Goal: Communication & Community: Answer question/provide support

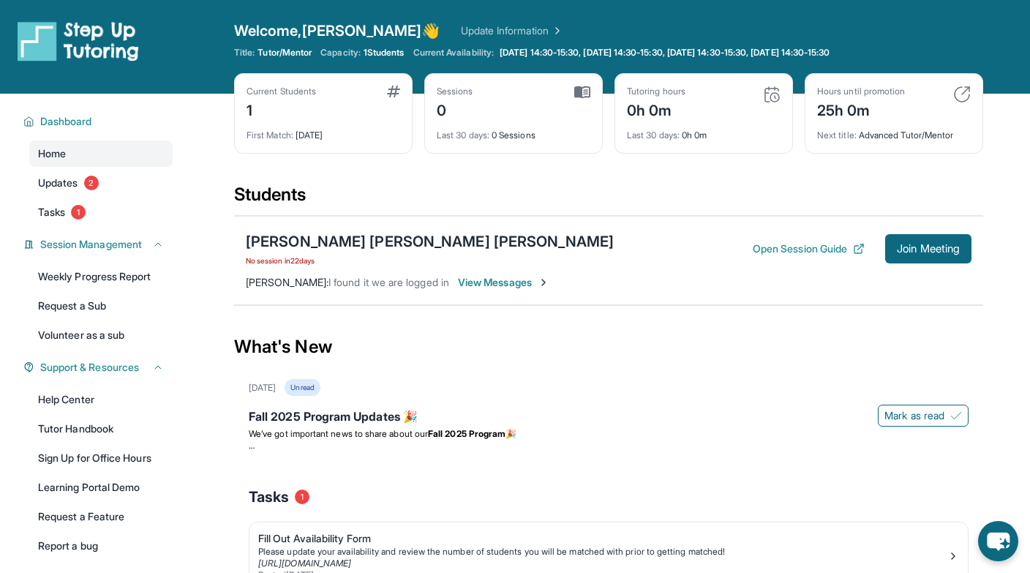
scroll to position [12, 0]
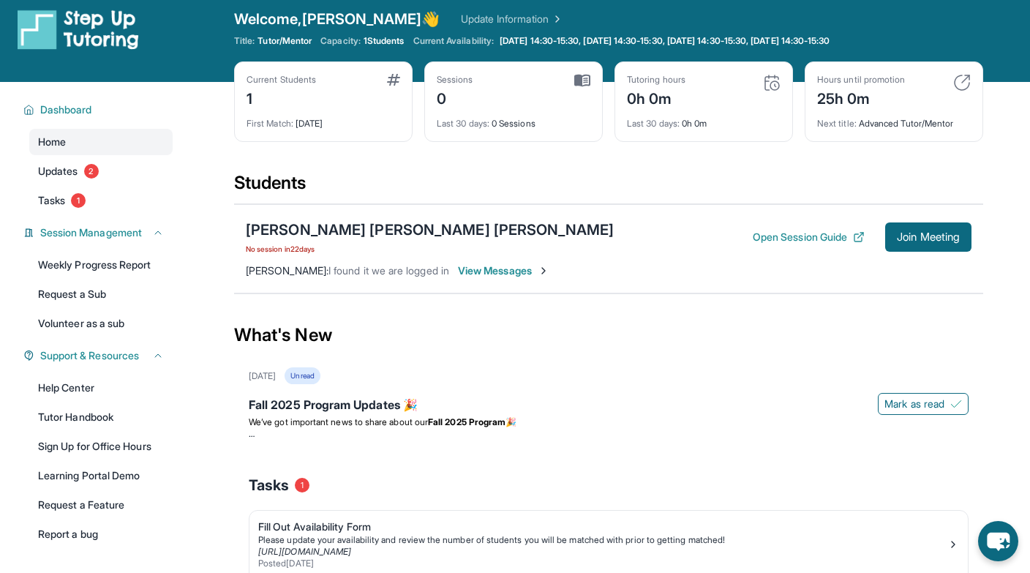
click at [504, 271] on span "View Messages" at bounding box center [503, 270] width 91 height 15
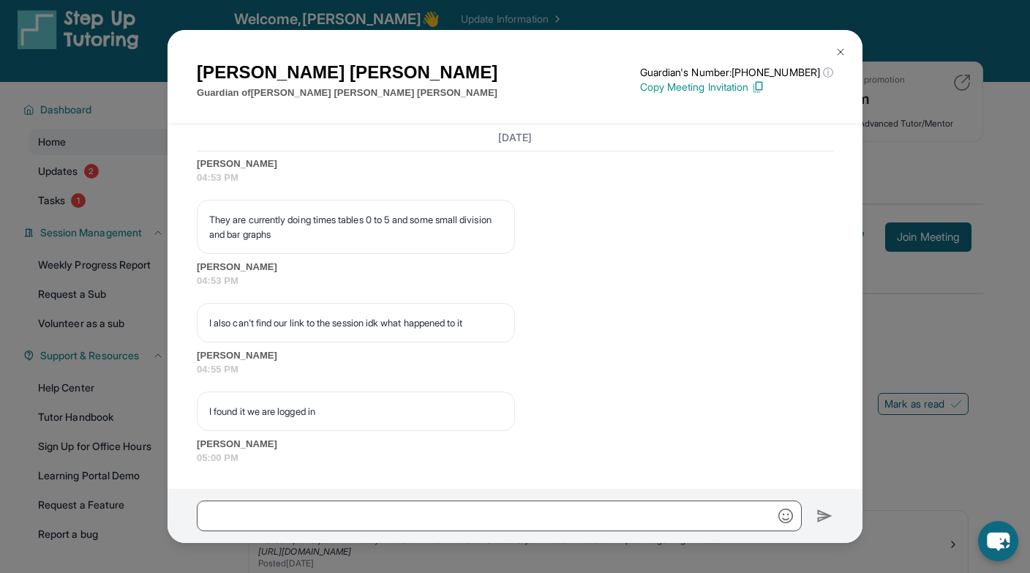
scroll to position [7641, 0]
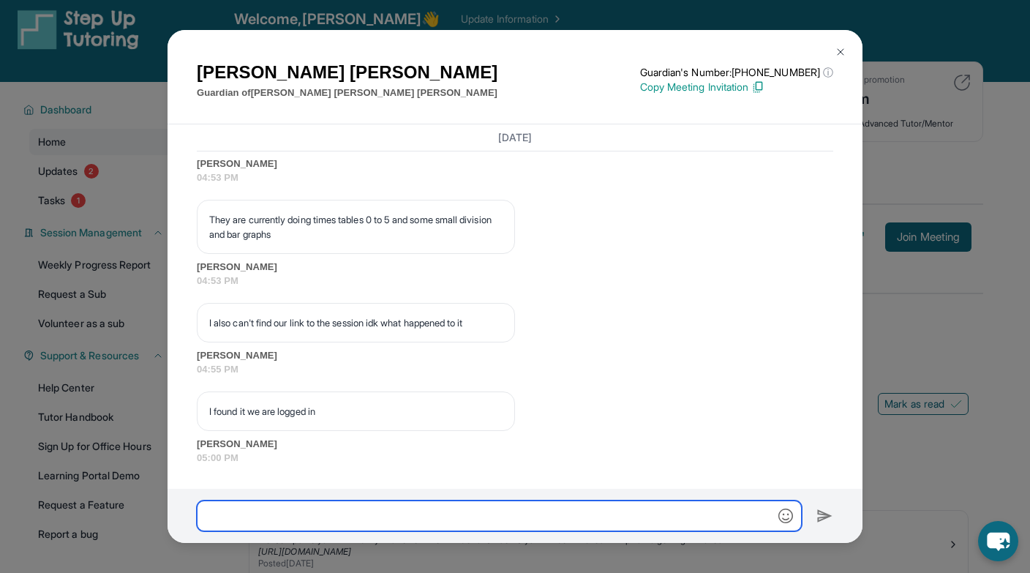
click at [299, 514] on input "text" at bounding box center [499, 516] width 605 height 31
type input "**********"
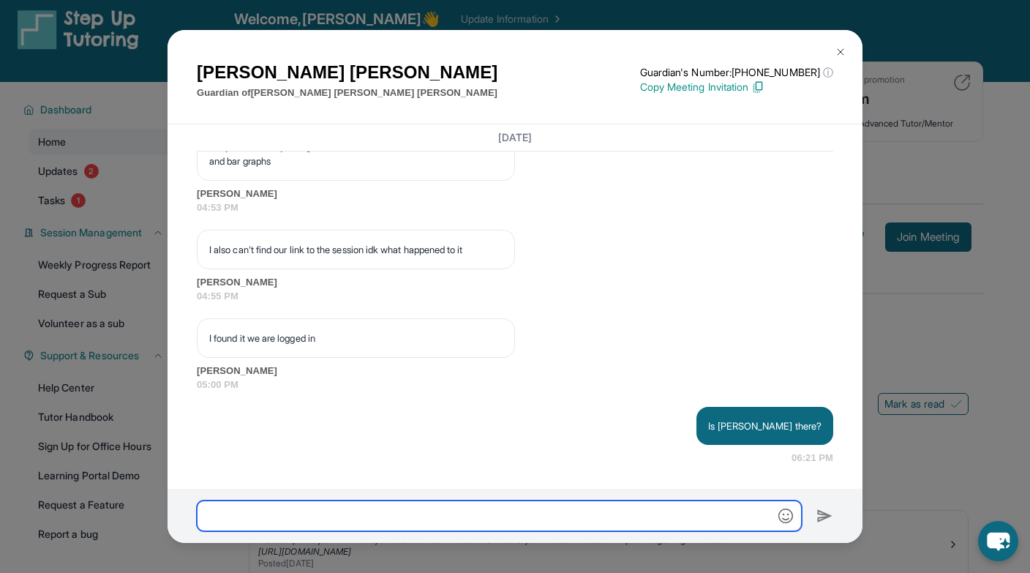
scroll to position [7713, 0]
type input "*"
type input "*****"
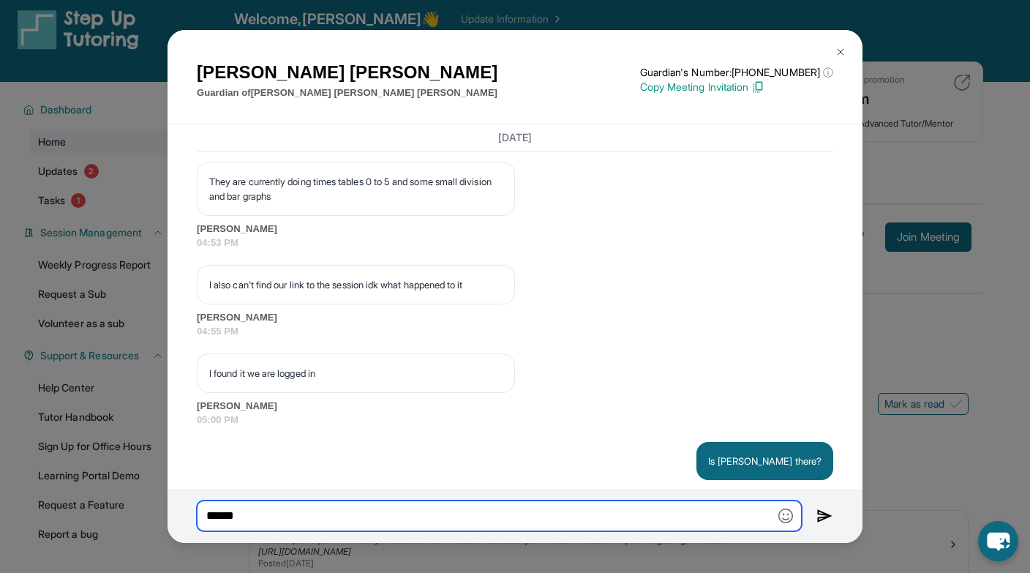
scroll to position [7541, 0]
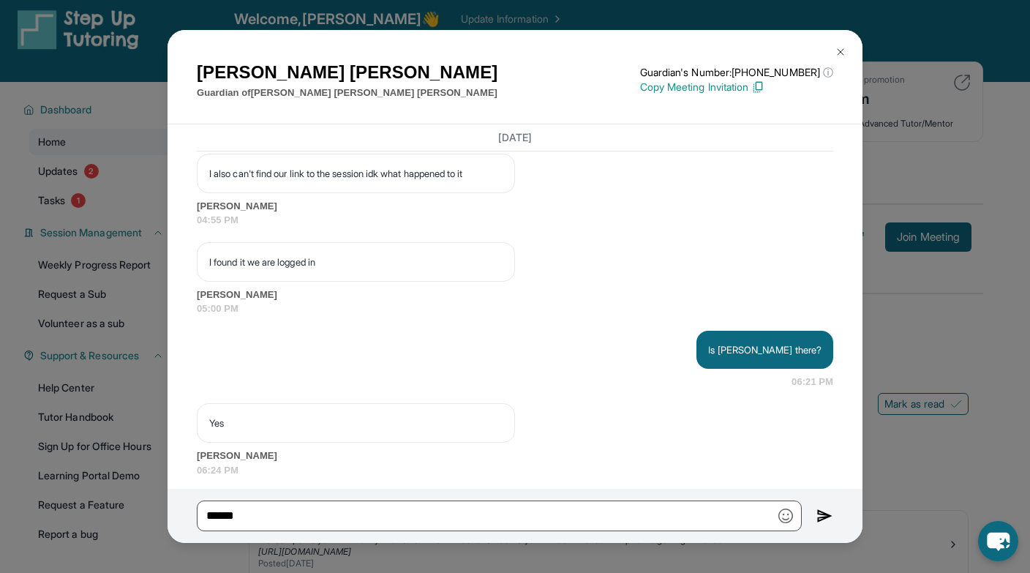
click at [929, 312] on div "[PERSON_NAME] Guardian of [PERSON_NAME] [PERSON_NAME] [PERSON_NAME] Guardian's …" at bounding box center [515, 286] width 1030 height 573
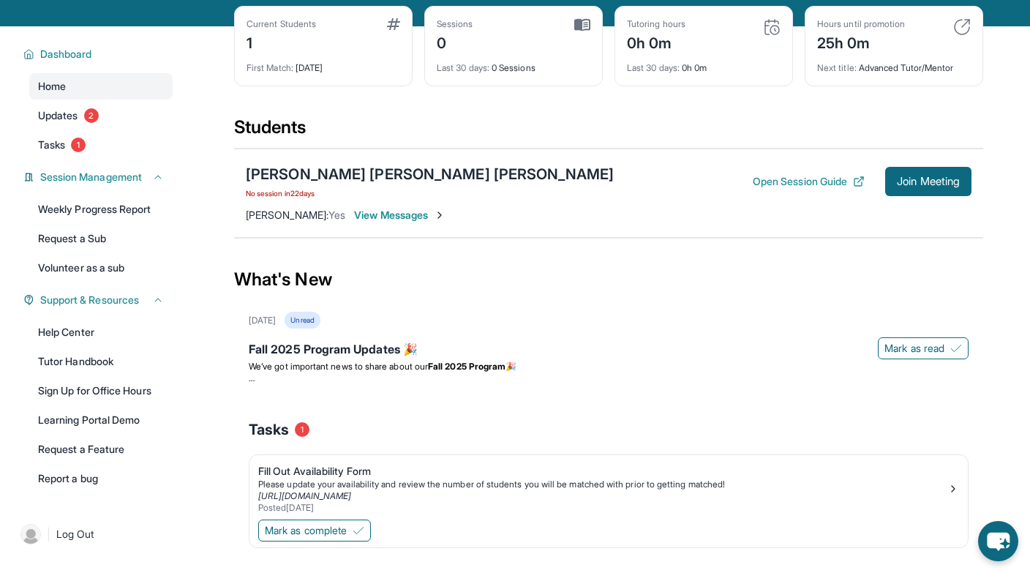
scroll to position [98, 0]
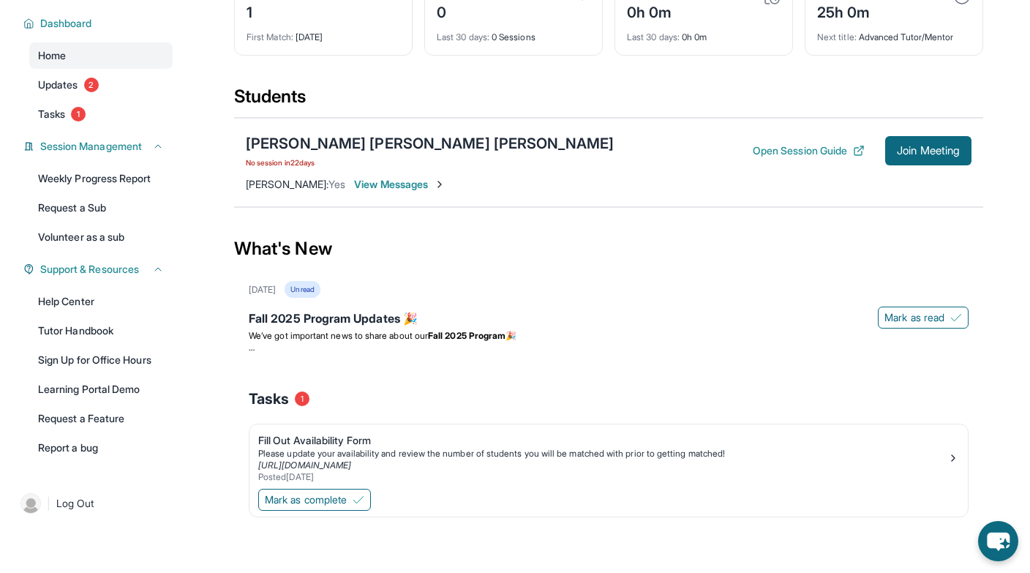
click at [412, 183] on span "View Messages" at bounding box center [399, 184] width 91 height 15
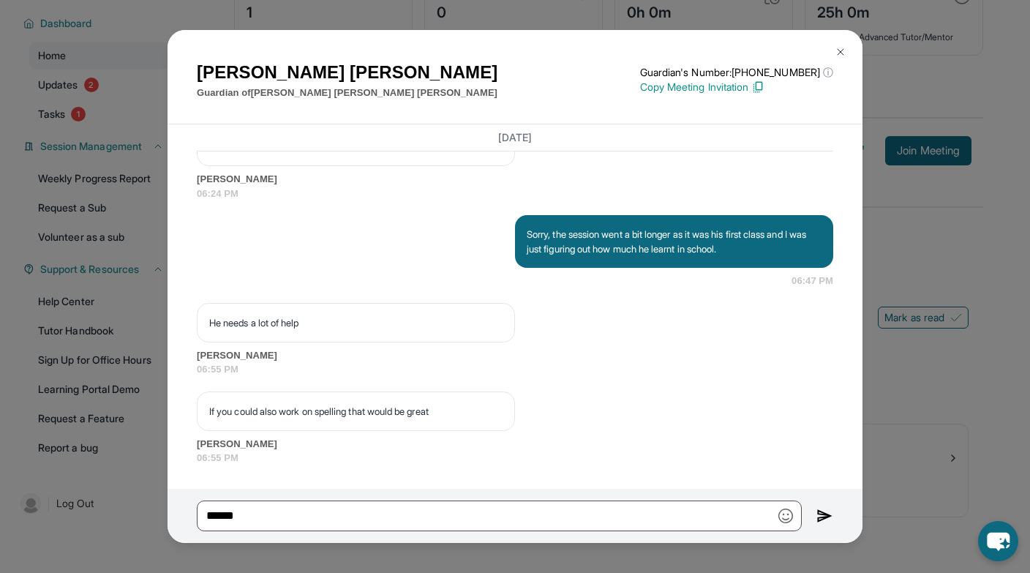
scroll to position [8067, 0]
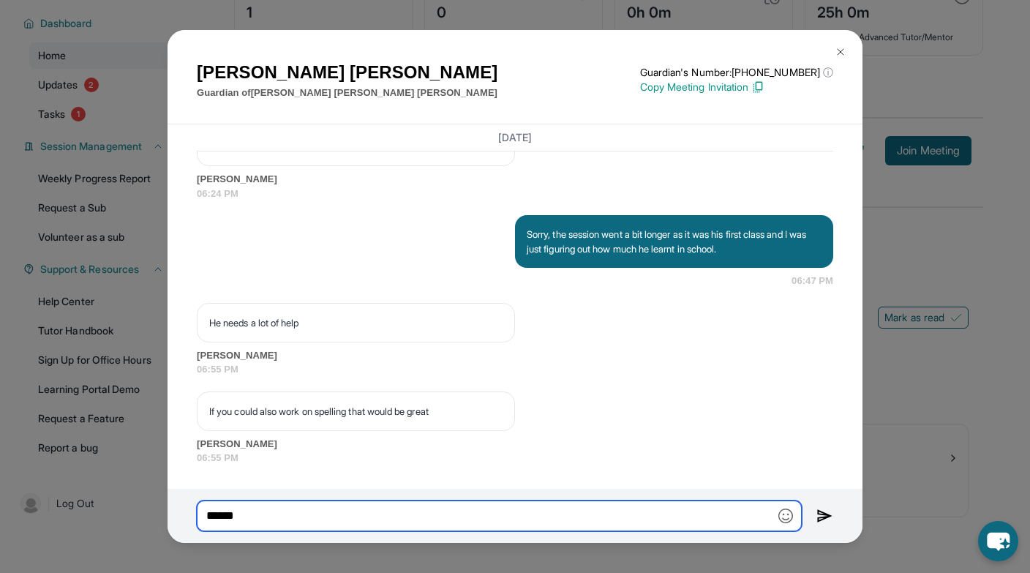
drag, startPoint x: 258, startPoint y: 517, endPoint x: 198, endPoint y: 517, distance: 60.0
click at [198, 517] on input "*****" at bounding box center [499, 516] width 605 height 31
type input "**********"
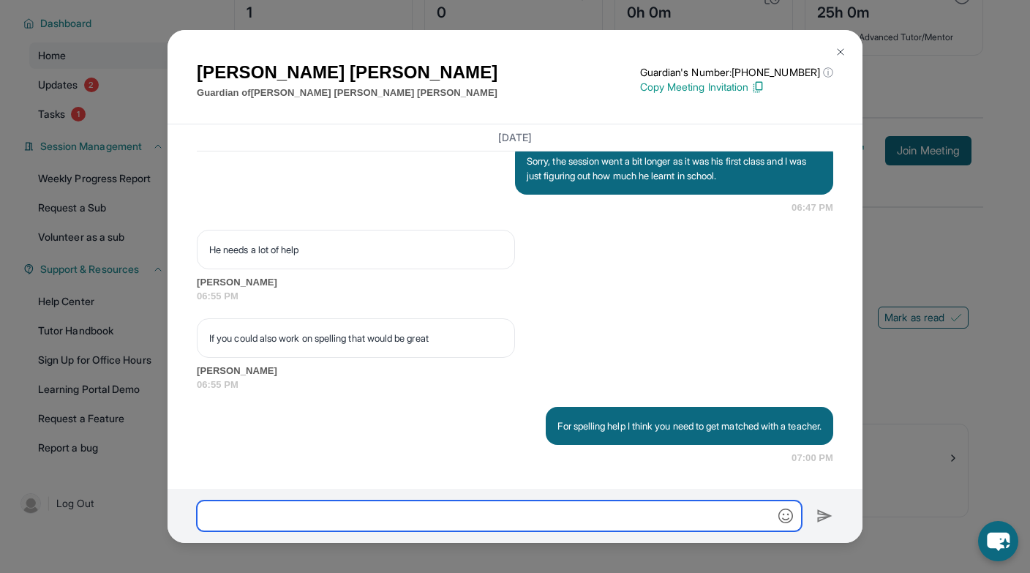
scroll to position [8139, 0]
type input "*"
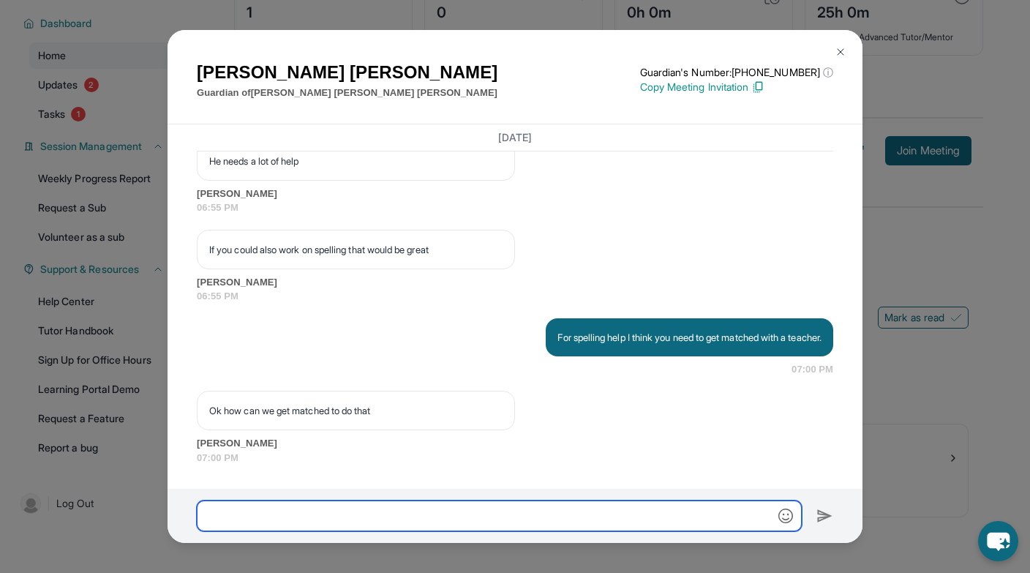
scroll to position [8228, 0]
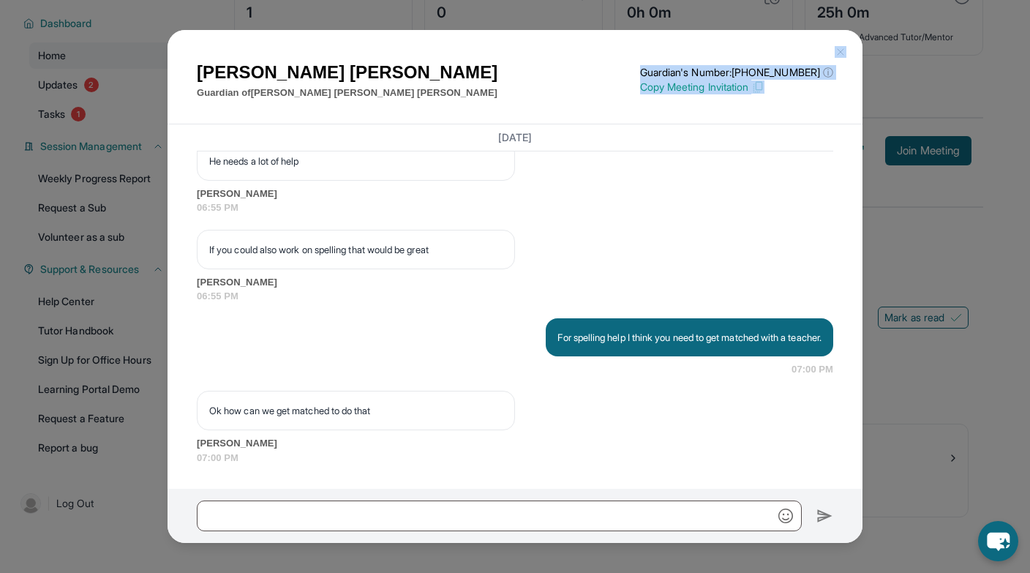
drag, startPoint x: 604, startPoint y: 40, endPoint x: 833, endPoint y: 60, distance: 229.9
click at [833, 60] on div "[PERSON_NAME] Guardian of [PERSON_NAME] [PERSON_NAME] [PERSON_NAME] Guardian's …" at bounding box center [515, 77] width 695 height 94
click at [516, 62] on div "[PERSON_NAME] Guardian of [PERSON_NAME] [PERSON_NAME] [PERSON_NAME] Guardian's …" at bounding box center [515, 79] width 637 height 41
click at [99, 84] on div "[PERSON_NAME] Guardian of [PERSON_NAME] [PERSON_NAME] [PERSON_NAME] Guardian's …" at bounding box center [515, 286] width 1030 height 573
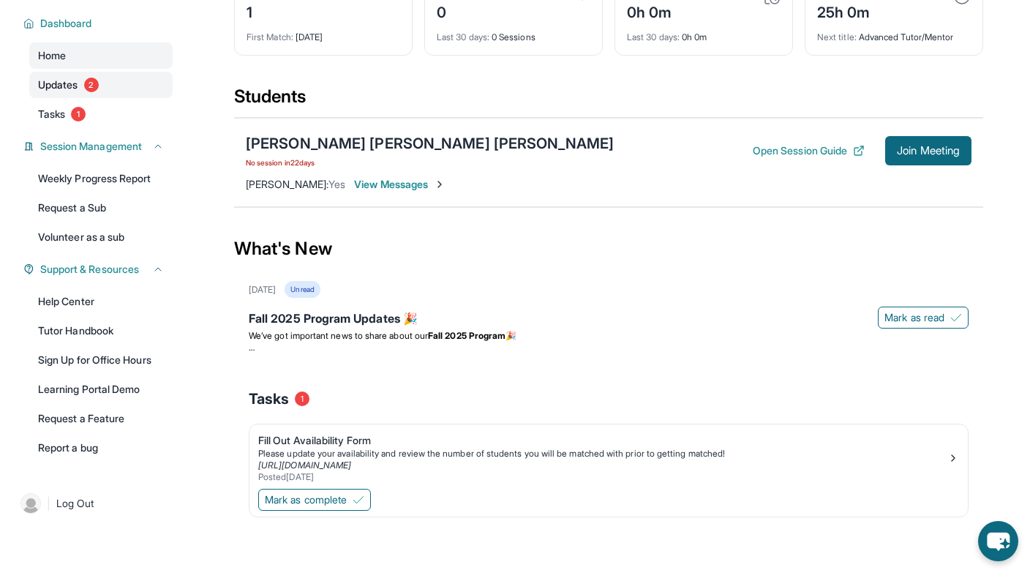
click at [81, 89] on link "Updates 2" at bounding box center [100, 85] width 143 height 26
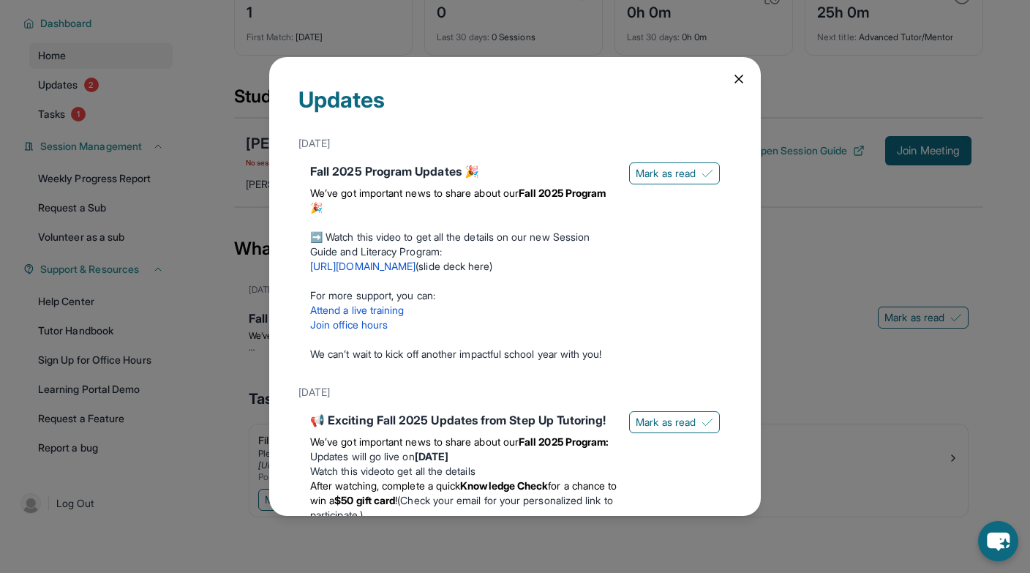
click at [65, 60] on div "Updates [DATE] Fall 2025 Program Updates 🎉 We’ve got important news to share ab…" at bounding box center [515, 286] width 1030 height 573
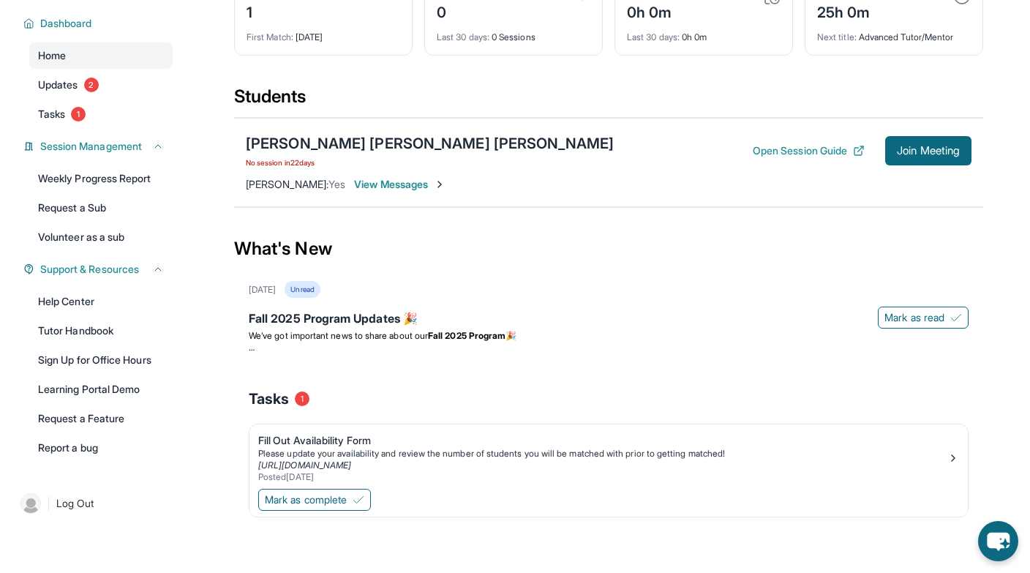
click at [65, 60] on span "Home" at bounding box center [52, 55] width 28 height 15
click at [61, 118] on span "Tasks" at bounding box center [51, 114] width 27 height 15
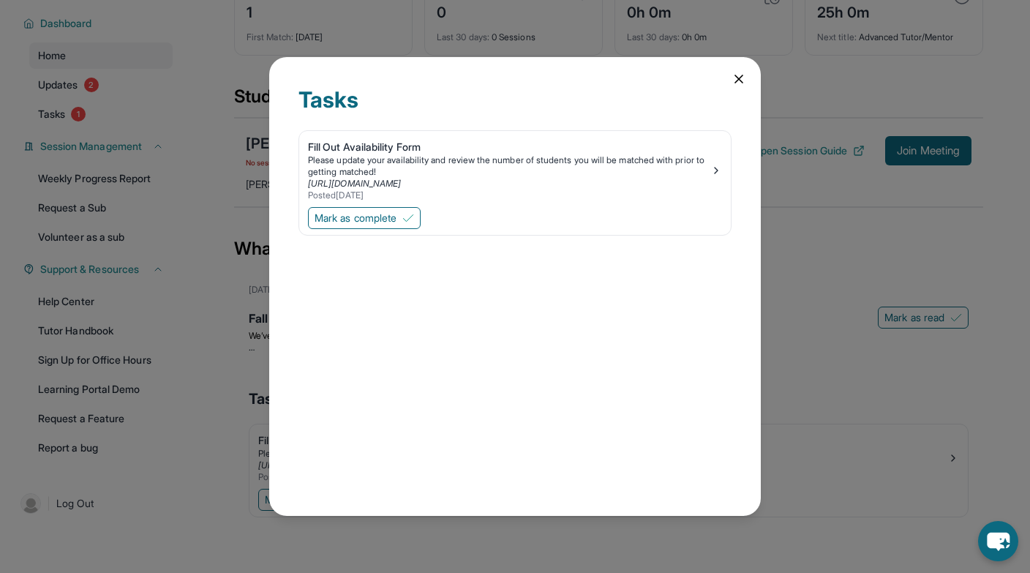
click at [736, 85] on icon at bounding box center [739, 79] width 15 height 15
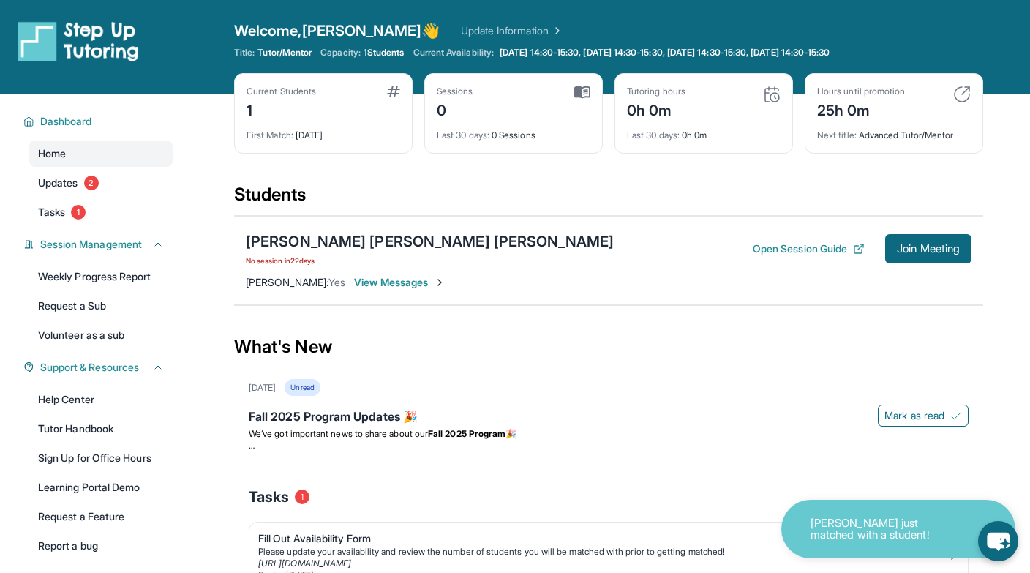
click at [380, 274] on div "Jackson Wright Guevara No session in 22 days Open Session Guide Join Meeting Je…" at bounding box center [608, 260] width 749 height 89
click at [375, 285] on span "View Messages" at bounding box center [399, 282] width 91 height 15
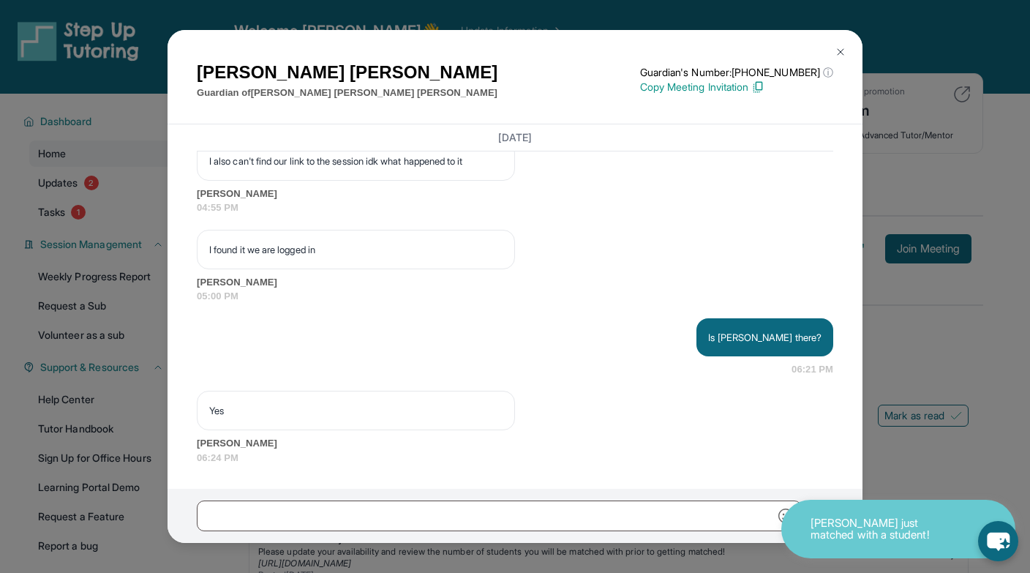
scroll to position [7802, 0]
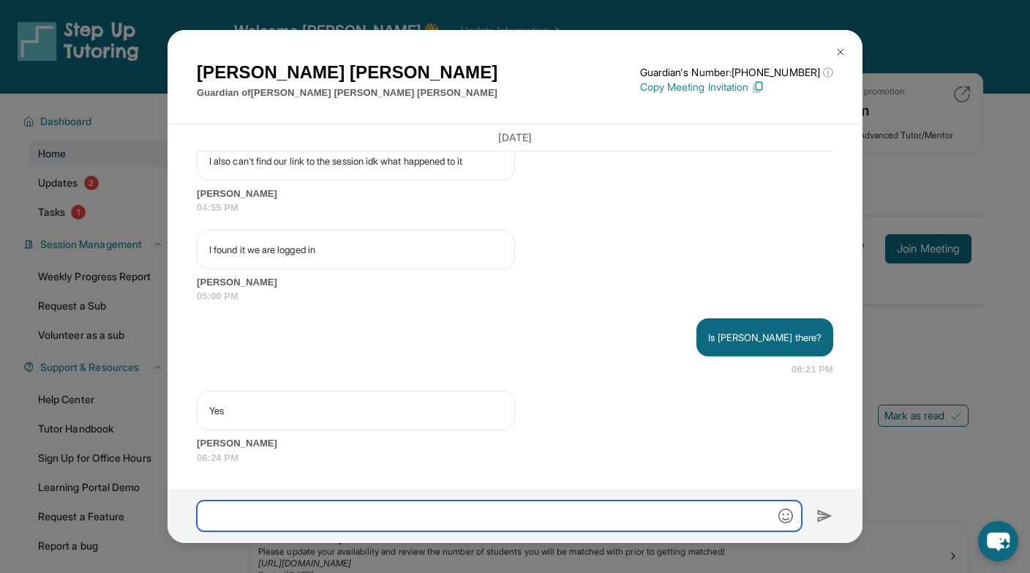
click at [293, 522] on input "text" at bounding box center [499, 516] width 605 height 31
type input "*"
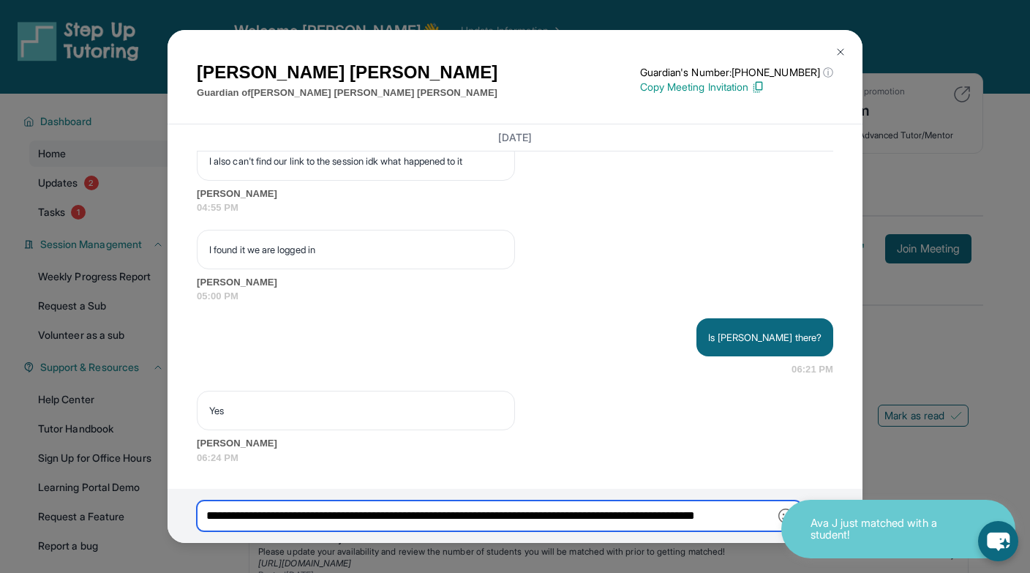
scroll to position [0, 0]
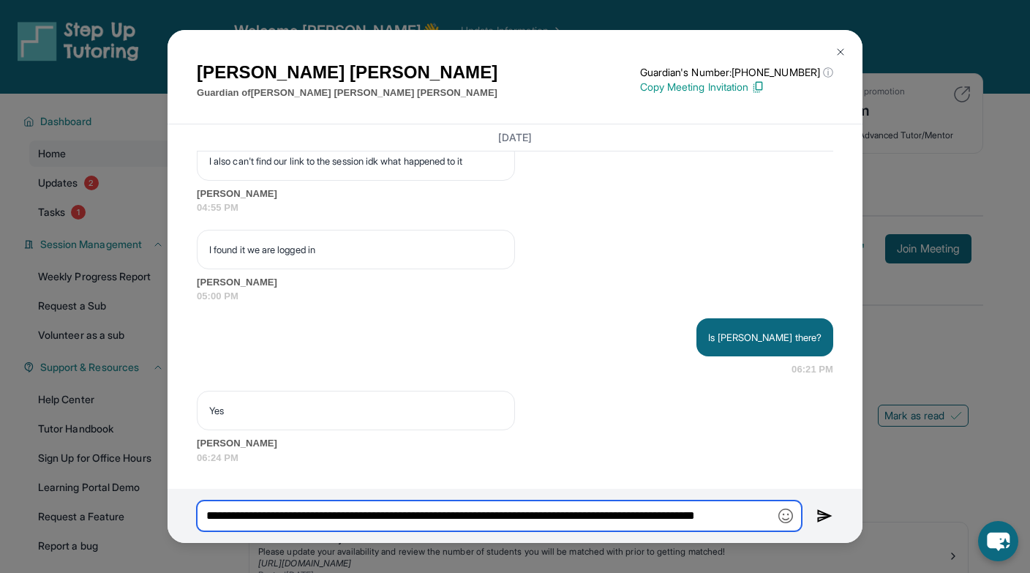
click at [209, 515] on input "**********" at bounding box center [499, 516] width 605 height 31
drag, startPoint x: 601, startPoint y: 517, endPoint x: 717, endPoint y: 516, distance: 116.3
click at [717, 516] on input "**********" at bounding box center [499, 516] width 605 height 31
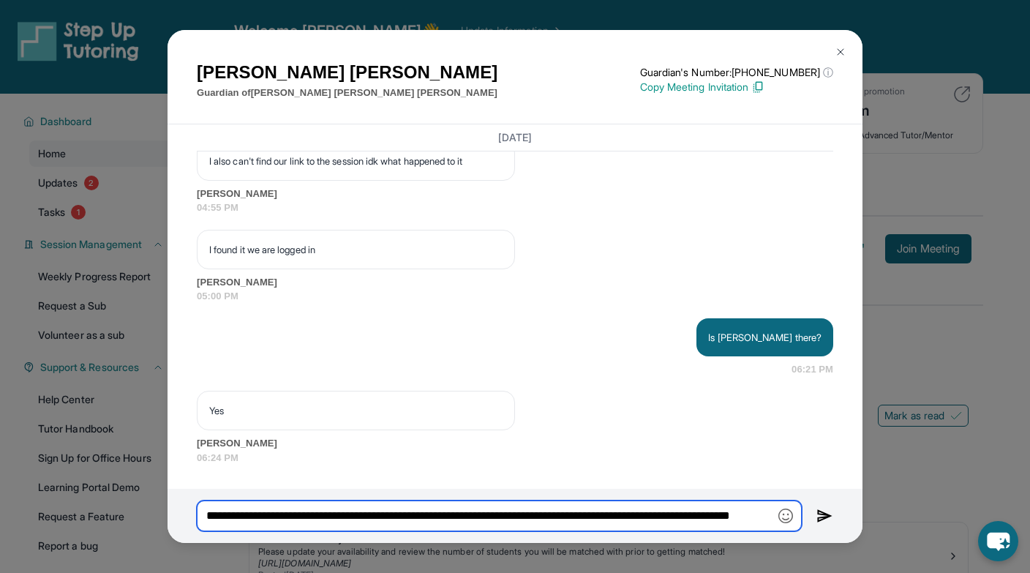
type input "**********"
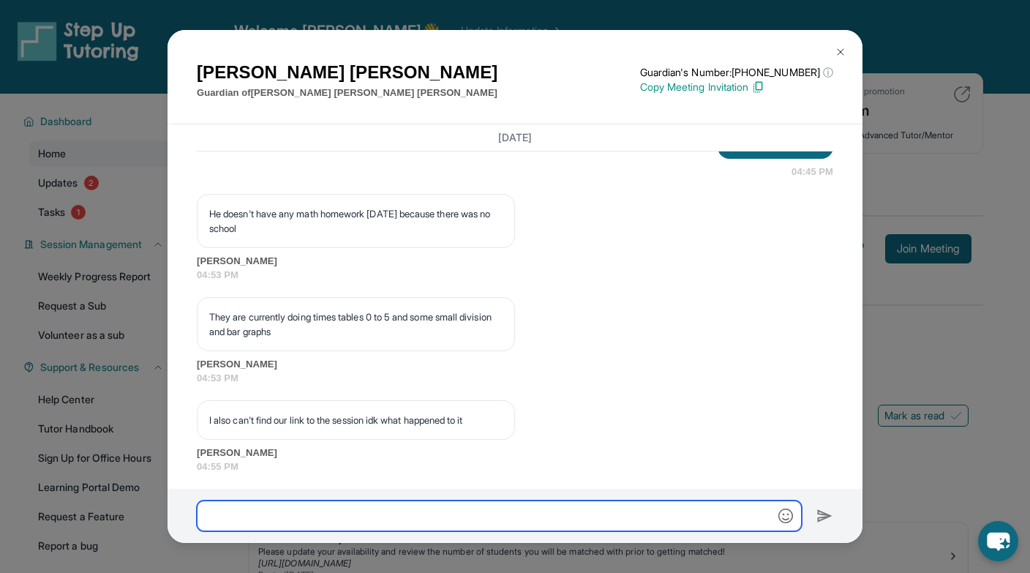
scroll to position [7890, 0]
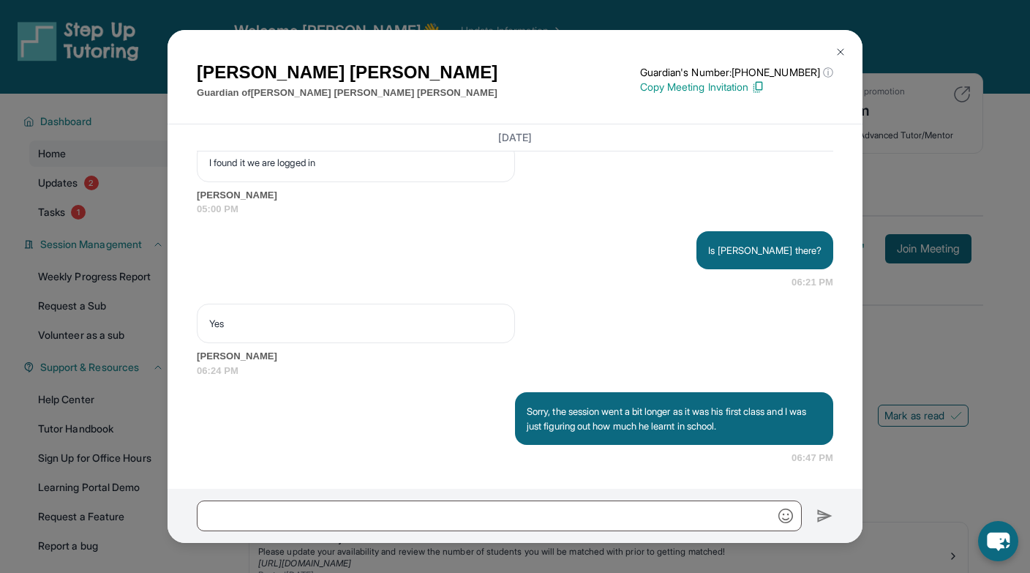
click at [839, 53] on img at bounding box center [841, 52] width 12 height 12
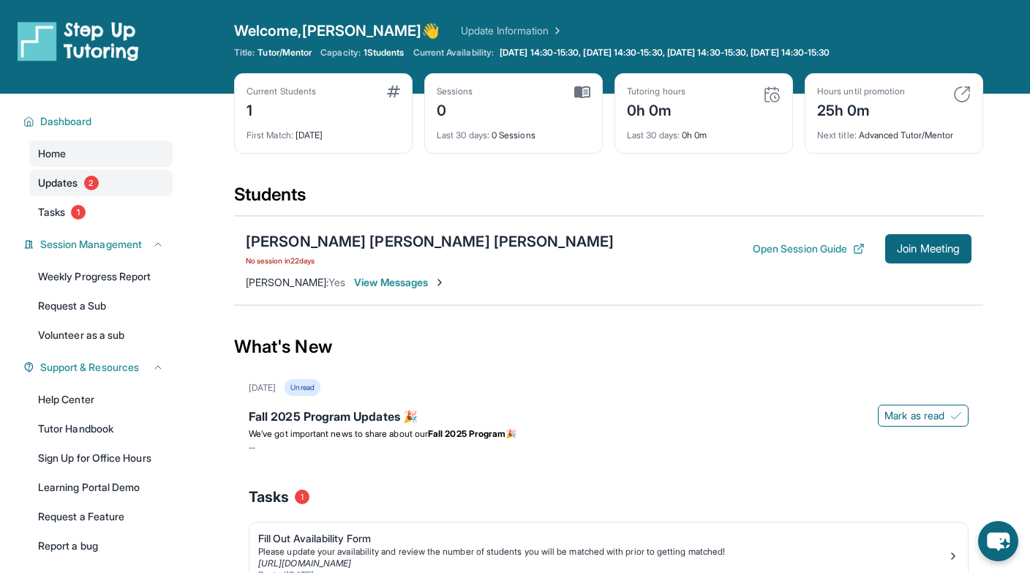
click at [127, 173] on link "Updates 2" at bounding box center [100, 183] width 143 height 26
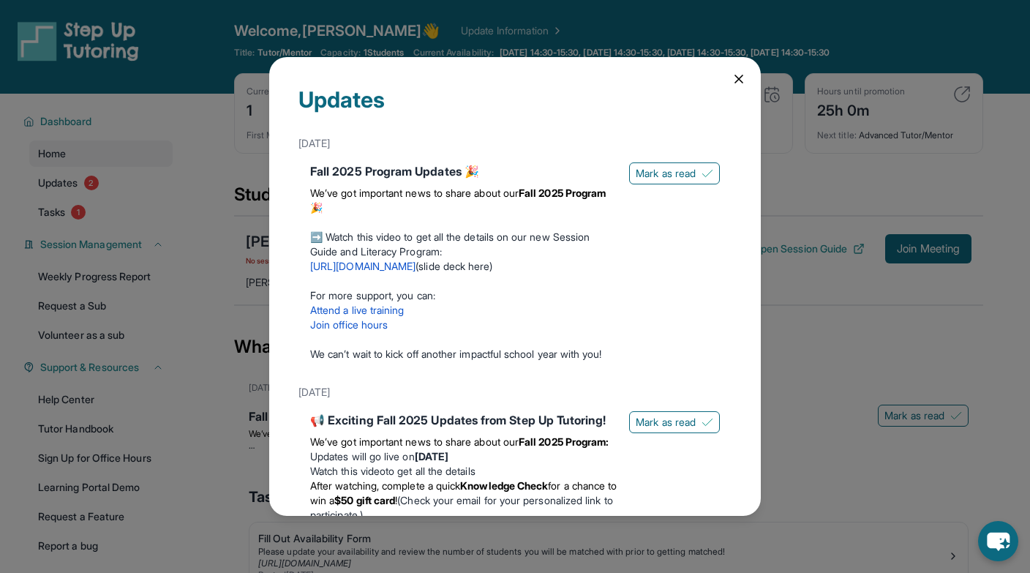
click at [743, 72] on icon at bounding box center [739, 79] width 15 height 15
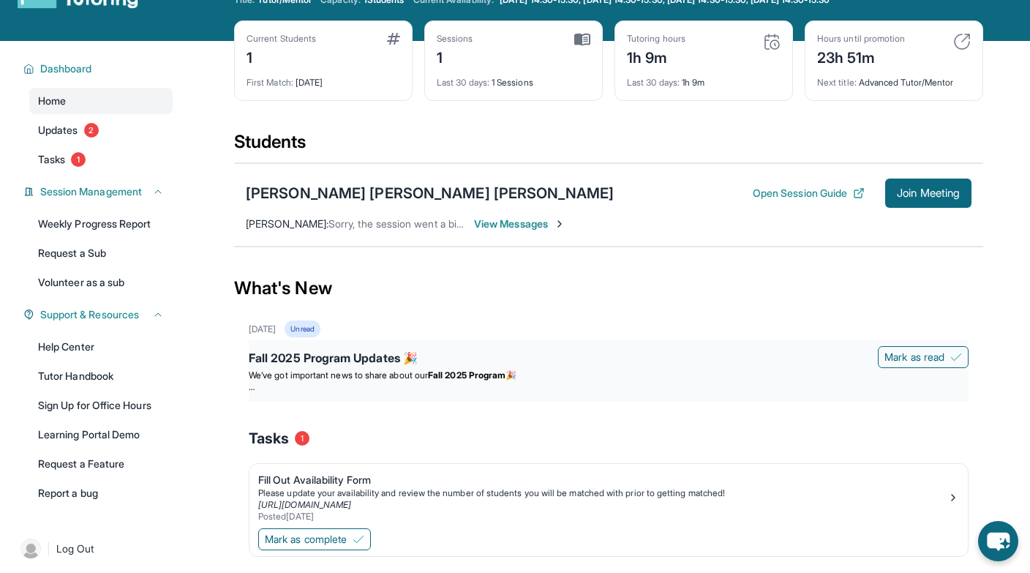
scroll to position [94, 0]
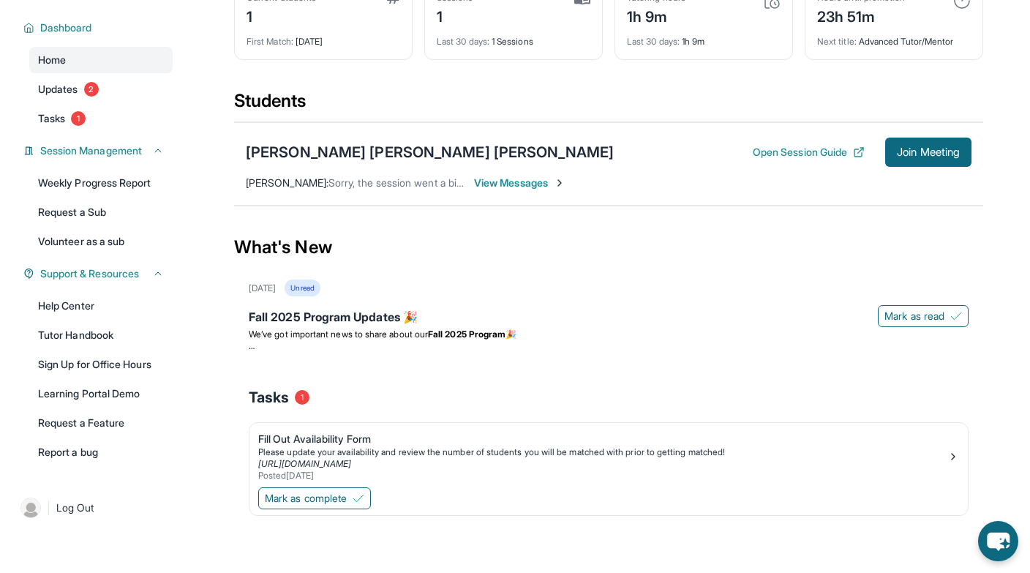
click at [466, 387] on div "Tasks 1" at bounding box center [609, 397] width 720 height 20
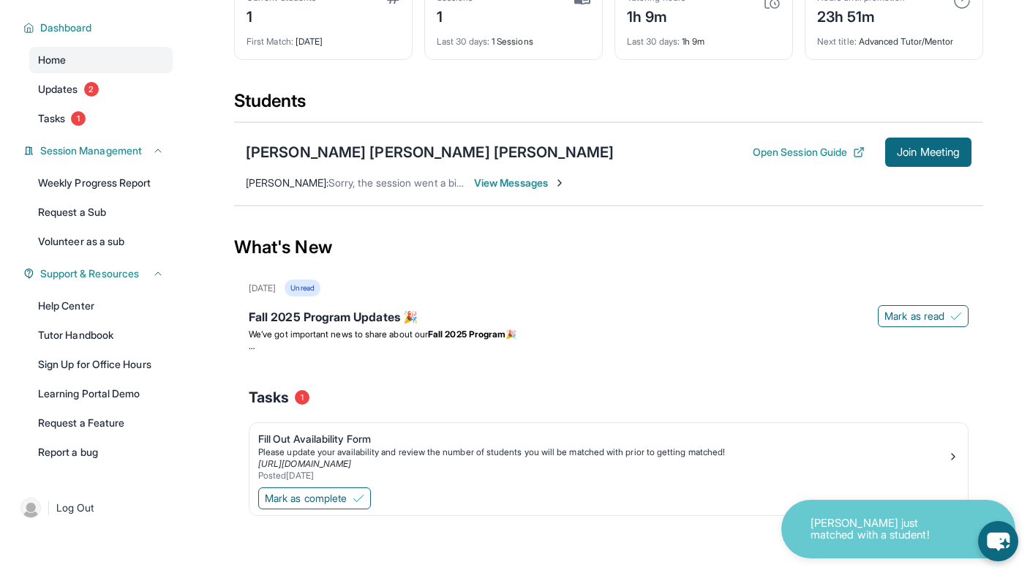
scroll to position [0, 0]
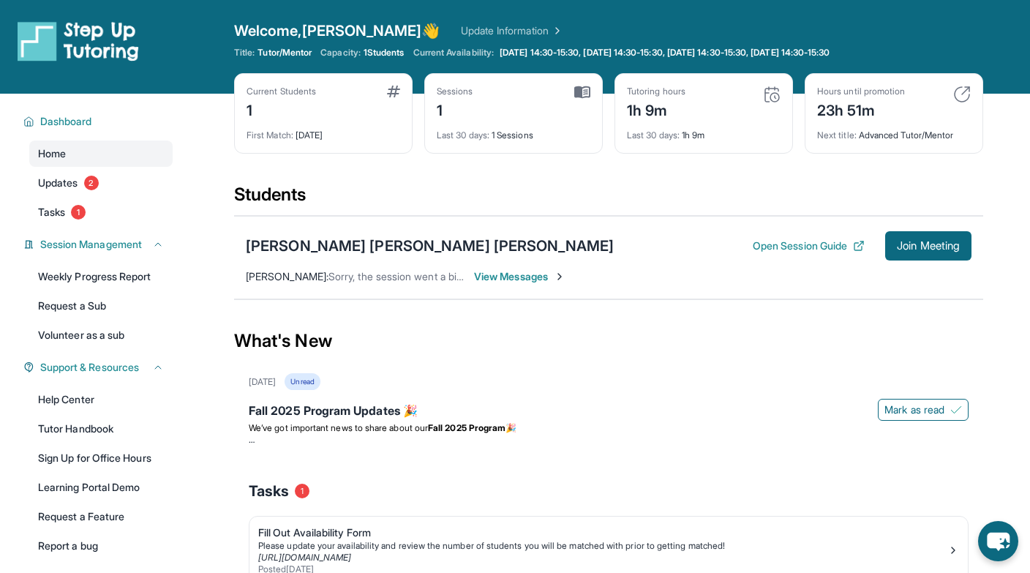
click at [489, 136] on span "Last 30 days :" at bounding box center [463, 135] width 53 height 11
click at [277, 122] on div "First Match : [DATE]" at bounding box center [324, 131] width 154 height 20
click at [501, 280] on span "View Messages" at bounding box center [519, 276] width 91 height 15
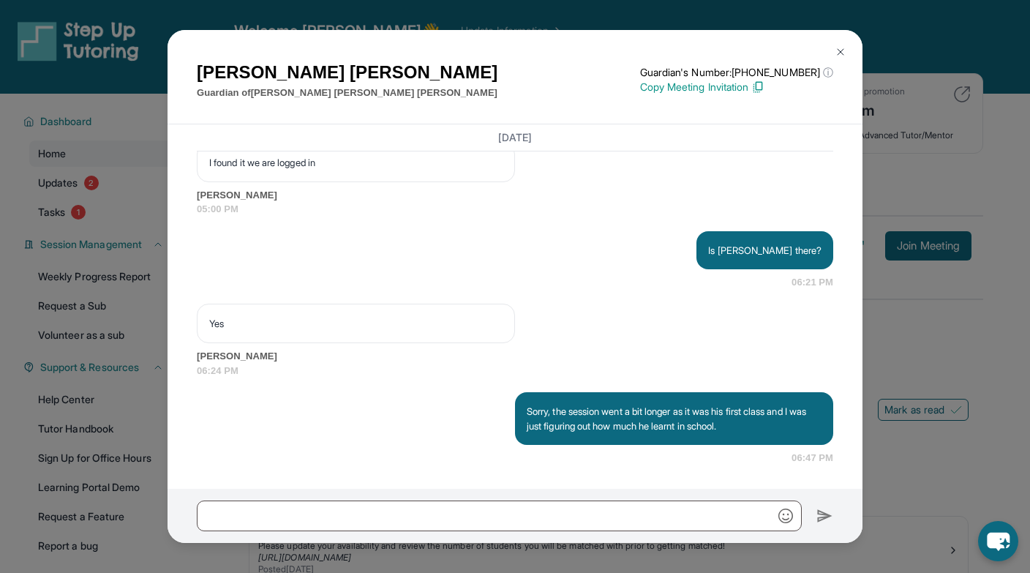
scroll to position [7890, 0]
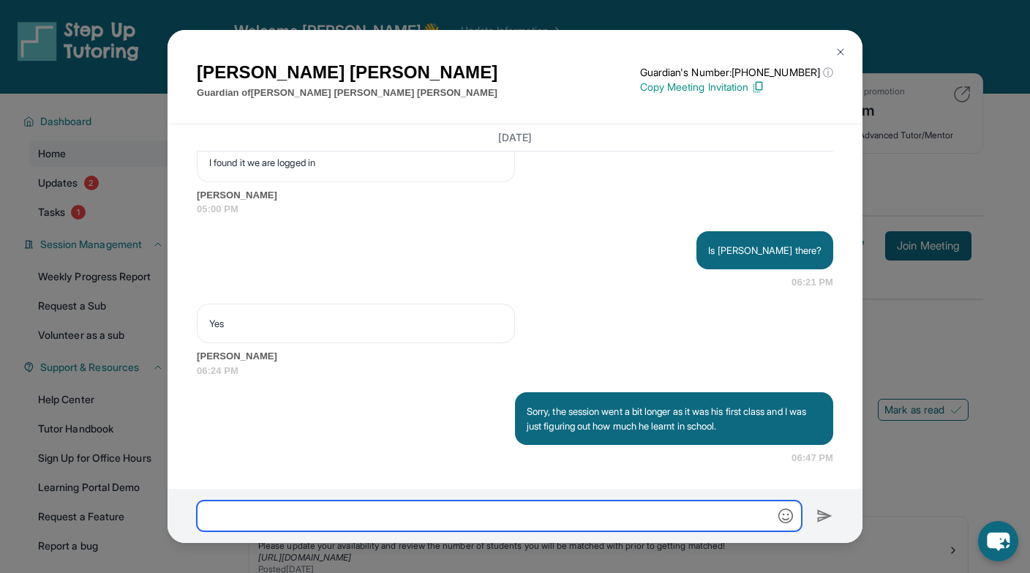
click at [369, 520] on input "text" at bounding box center [499, 516] width 605 height 31
type input "*"
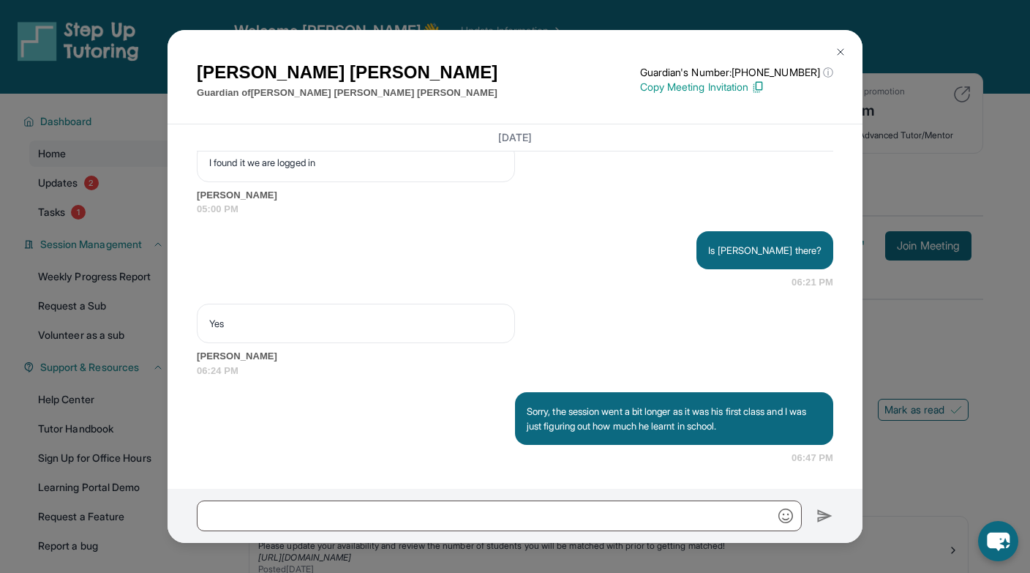
click at [843, 56] on img at bounding box center [841, 52] width 12 height 12
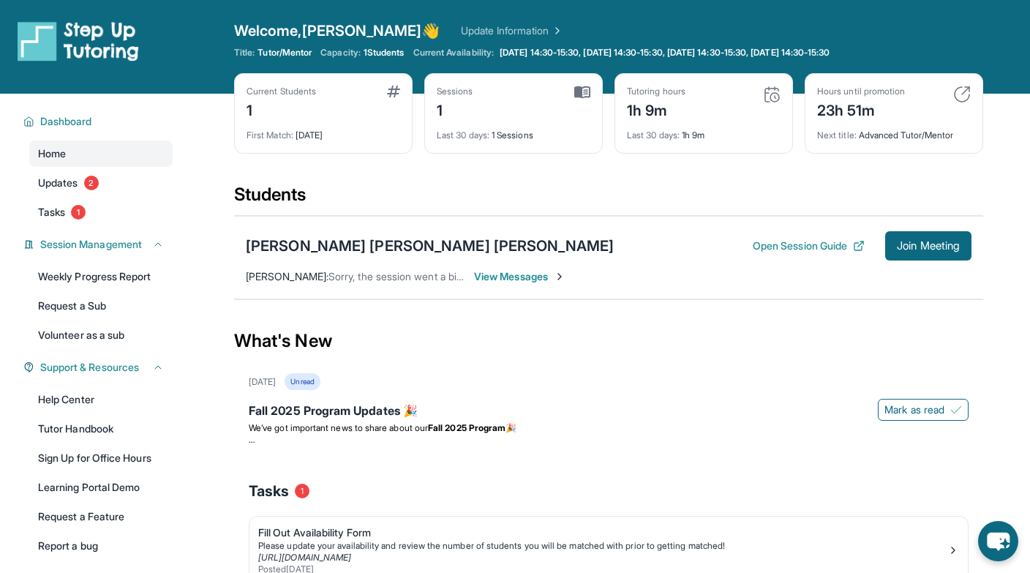
click at [524, 274] on span "View Messages" at bounding box center [519, 276] width 91 height 15
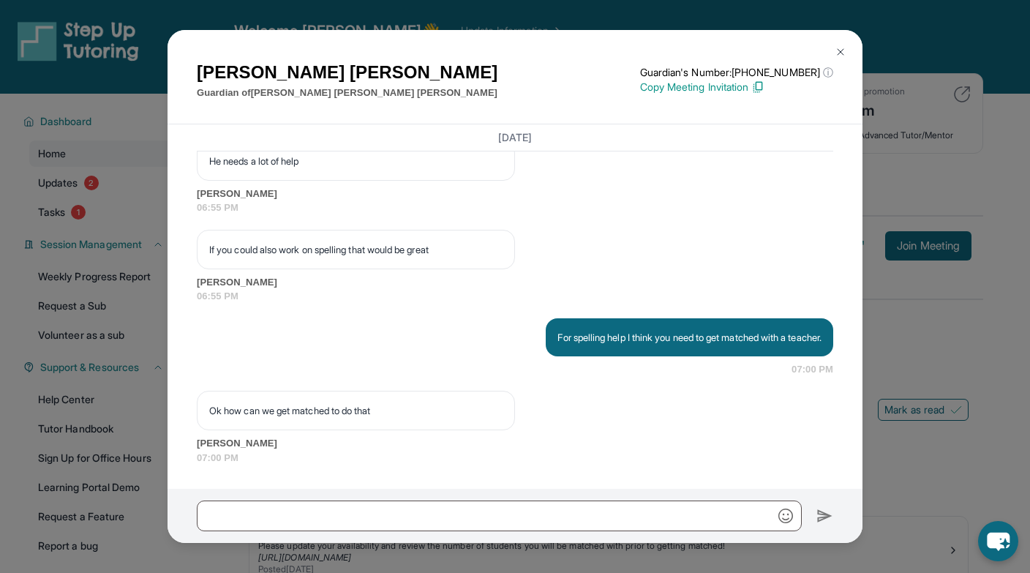
scroll to position [8228, 0]
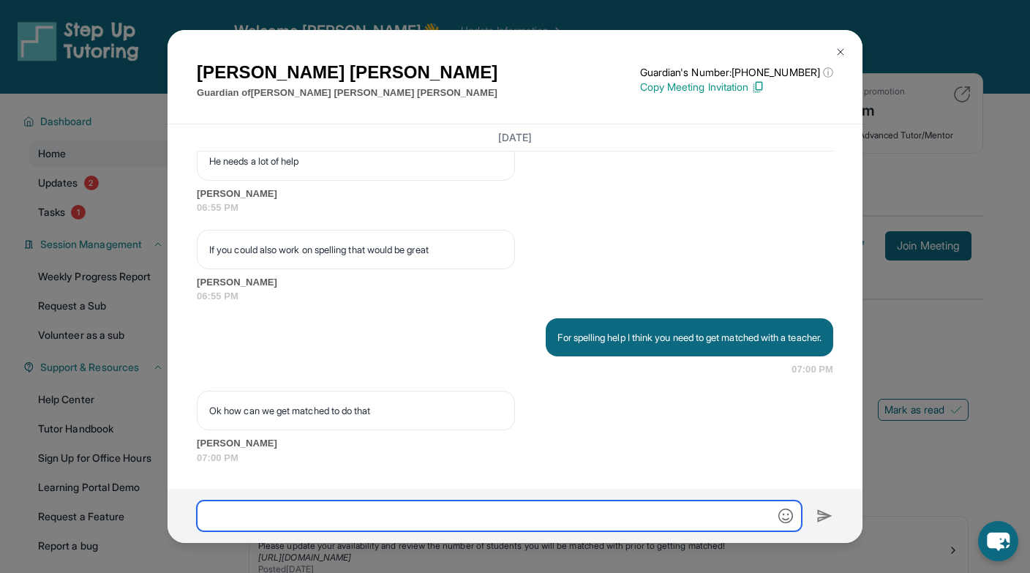
click at [299, 510] on input "text" at bounding box center [499, 516] width 605 height 31
type input "*"
type input "**********"
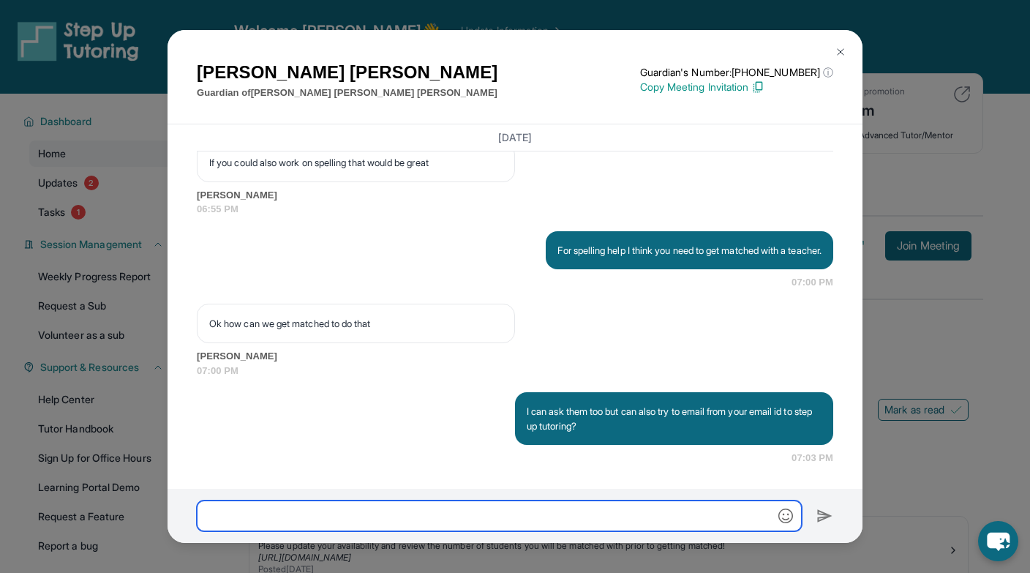
scroll to position [8315, 0]
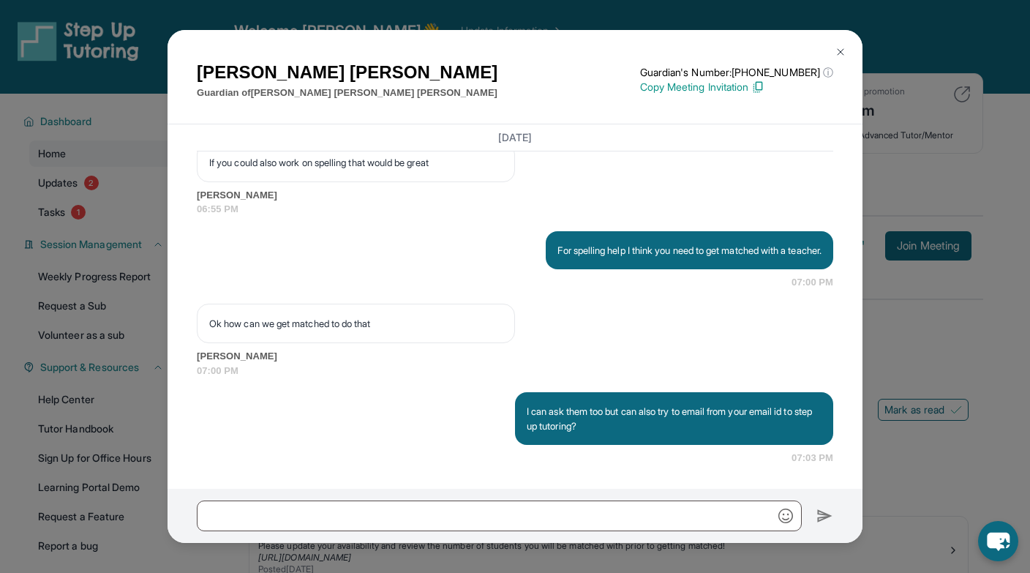
click at [112, 405] on div "[PERSON_NAME] Guardian of [PERSON_NAME] [PERSON_NAME] [PERSON_NAME] Guardian's …" at bounding box center [515, 286] width 1030 height 573
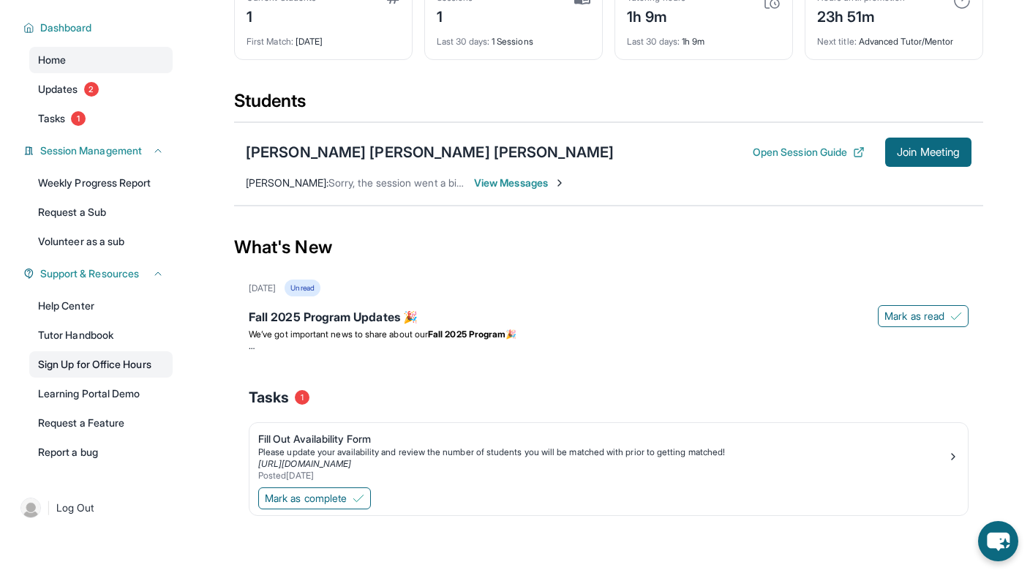
scroll to position [0, 0]
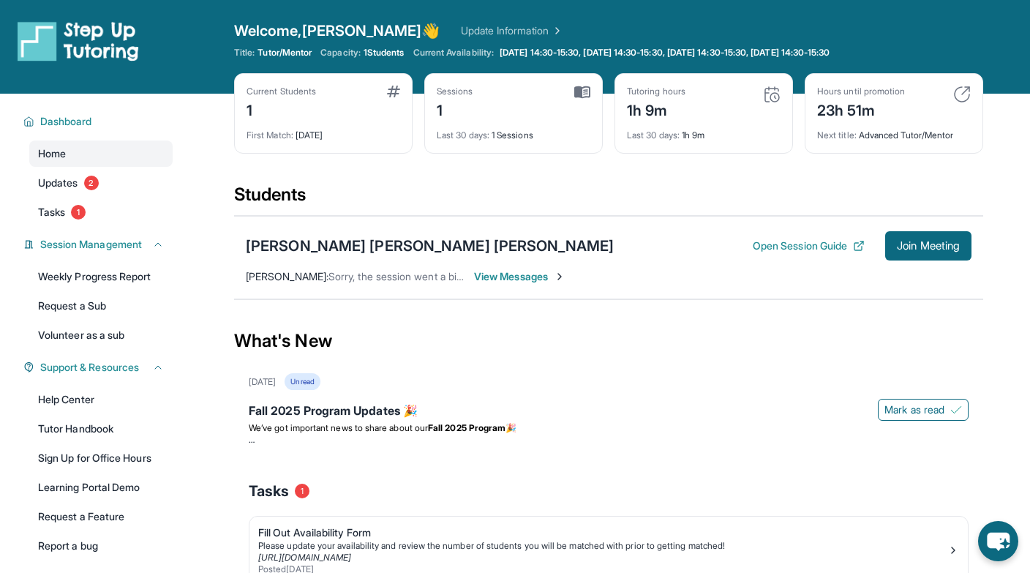
click at [59, 45] on img at bounding box center [78, 40] width 121 height 41
click at [41, 50] on img at bounding box center [78, 40] width 121 height 41
click at [525, 277] on span "View Messages" at bounding box center [519, 276] width 91 height 15
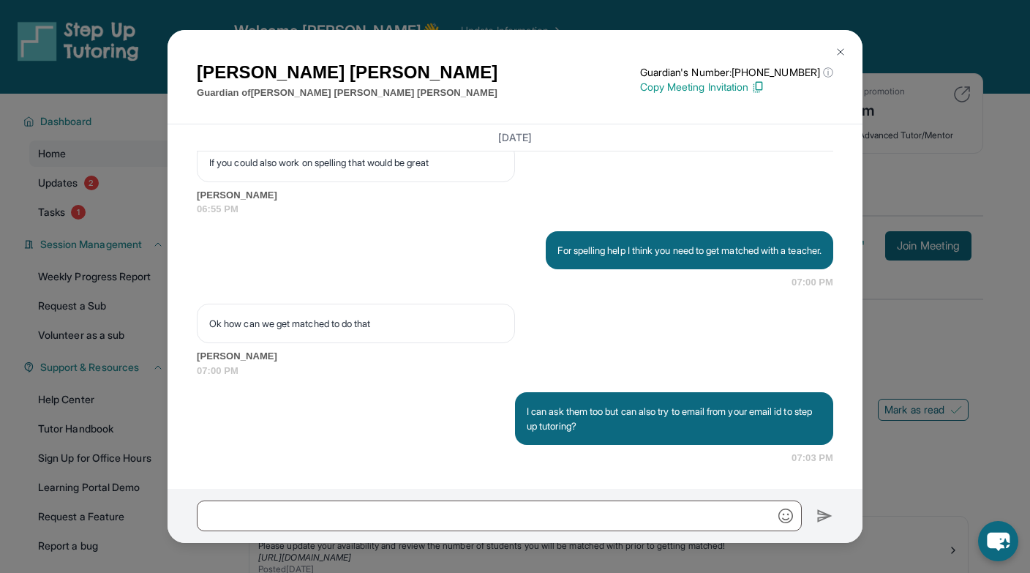
scroll to position [8315, 0]
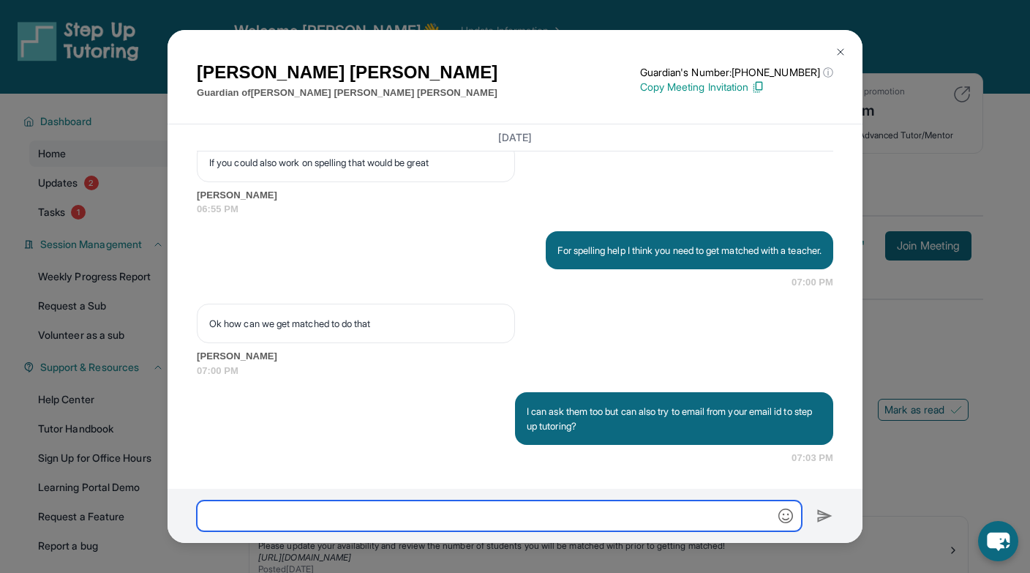
click at [388, 516] on input "text" at bounding box center [499, 516] width 605 height 31
click at [245, 515] on input "**********" at bounding box center [499, 516] width 605 height 31
click at [401, 520] on input "**********" at bounding box center [499, 516] width 605 height 31
type input "**********"
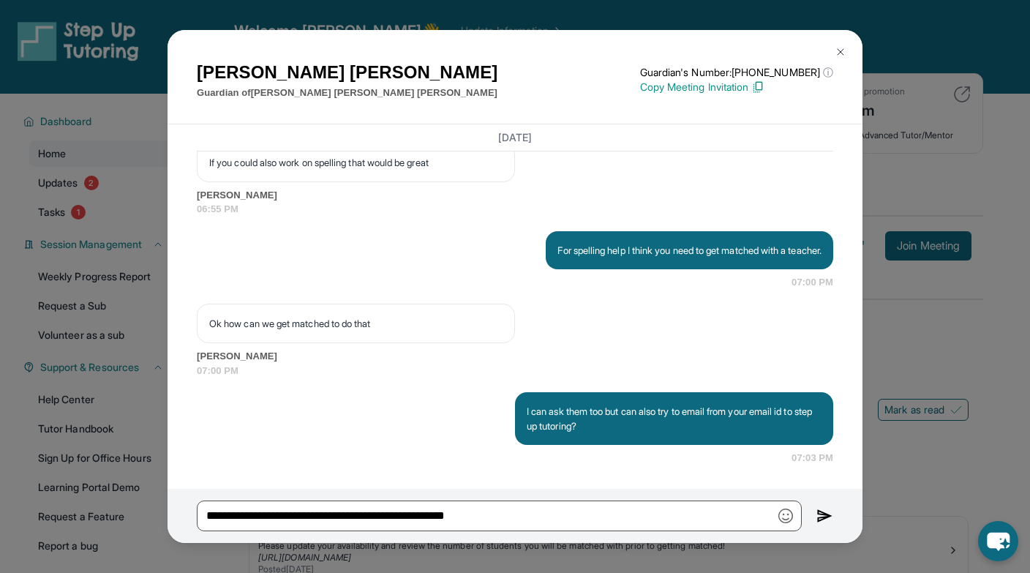
click at [823, 517] on img at bounding box center [825, 516] width 17 height 18
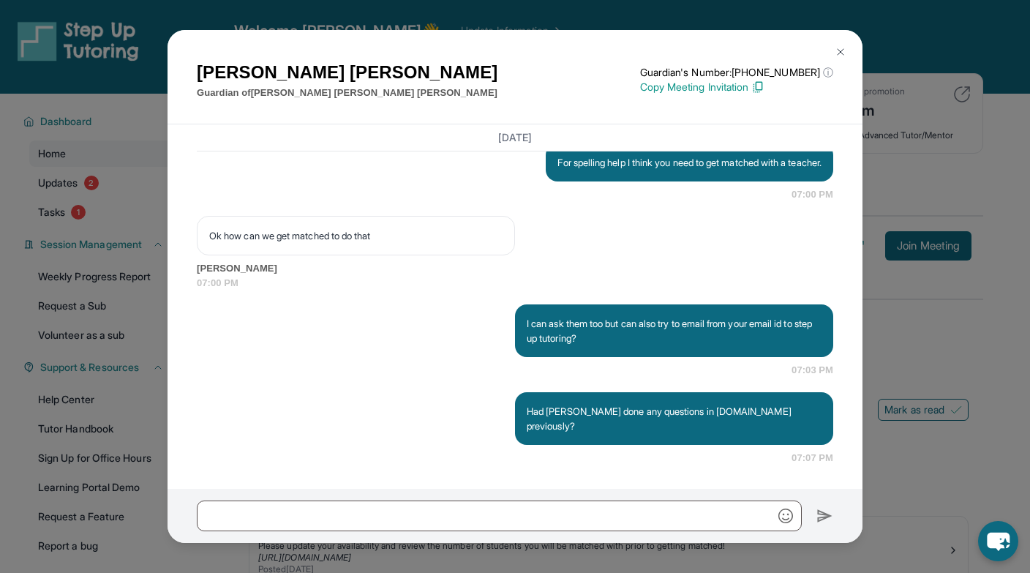
scroll to position [8388, 0]
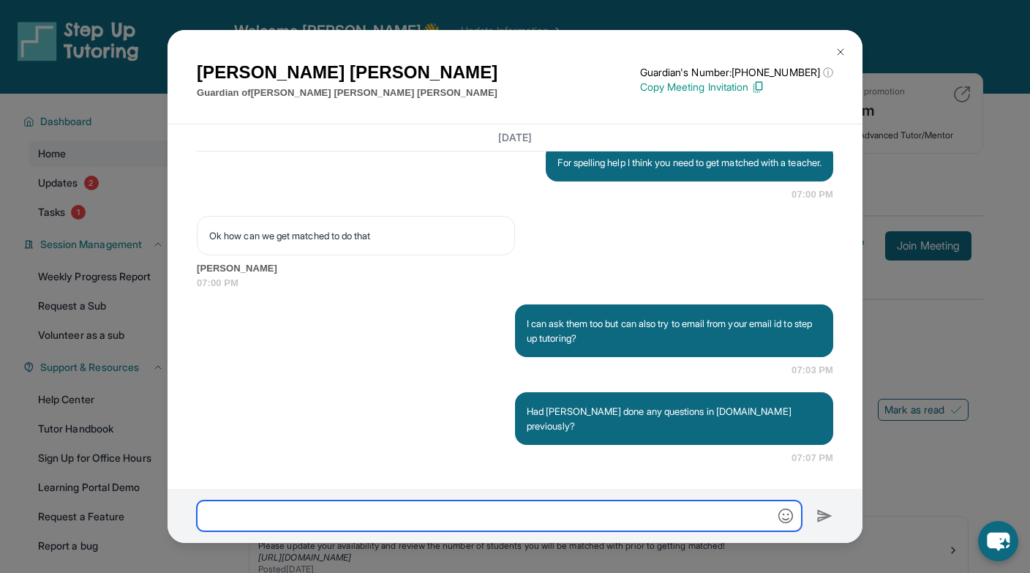
click at [352, 519] on input "text" at bounding box center [499, 516] width 605 height 31
type input "*"
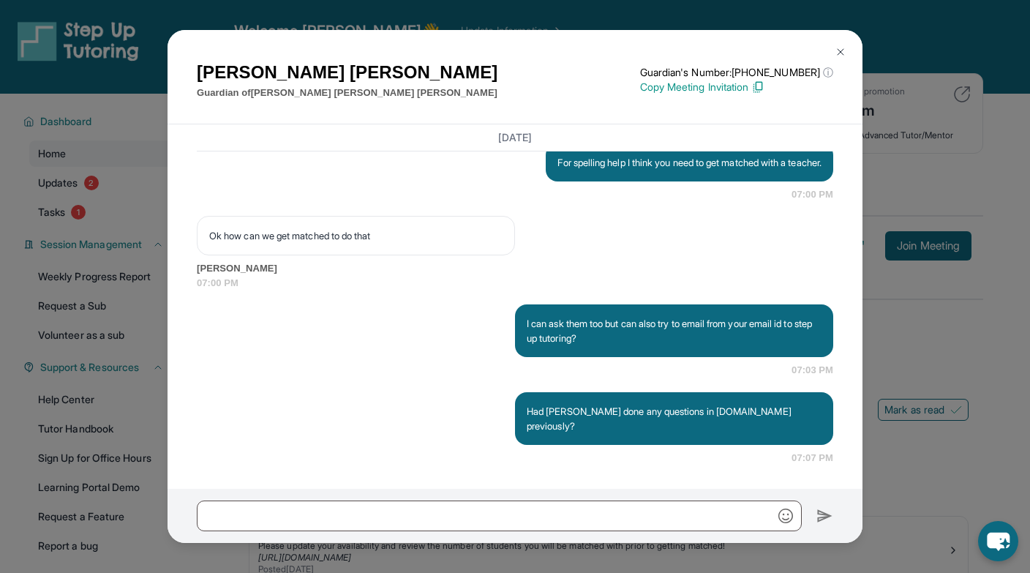
click at [892, 337] on div "[PERSON_NAME] Guardian of [PERSON_NAME] [PERSON_NAME] [PERSON_NAME] Guardian's …" at bounding box center [515, 286] width 1030 height 573
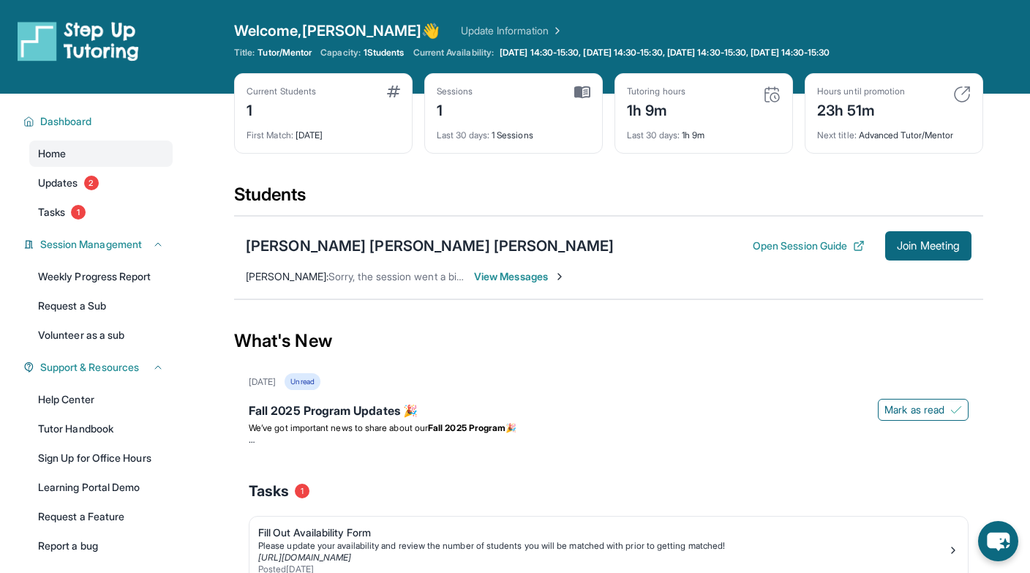
click at [493, 286] on div "Jackson Wright Guevara Open Session Guide Join Meeting Anupa Zacharia : Sorry, …" at bounding box center [608, 257] width 749 height 83
click at [489, 279] on span "View Messages" at bounding box center [519, 276] width 91 height 15
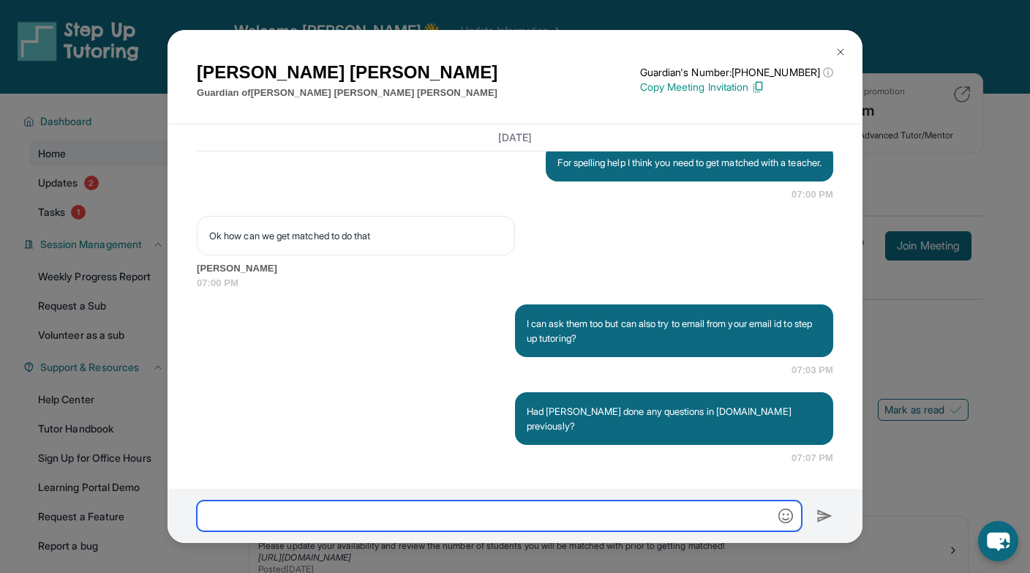
click at [343, 514] on input "text" at bounding box center [499, 516] width 605 height 31
type input "**********"
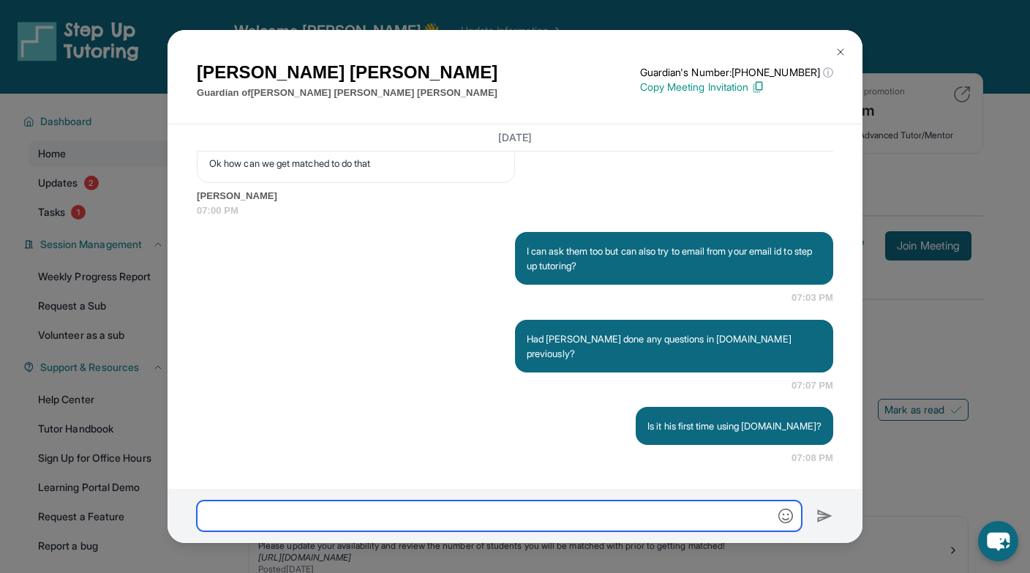
scroll to position [8461, 0]
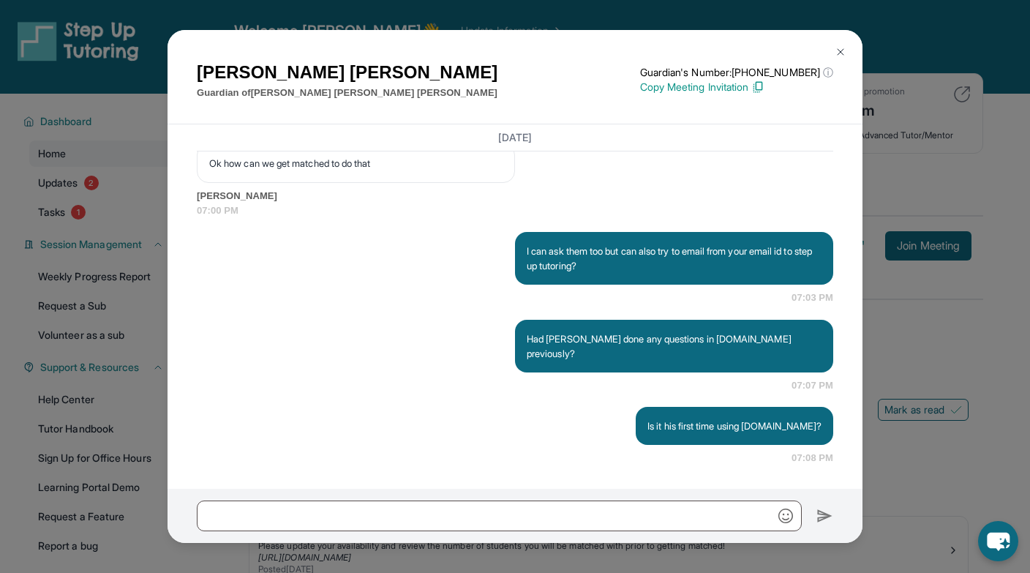
click at [895, 334] on div "[PERSON_NAME] Guardian of [PERSON_NAME] [PERSON_NAME] [PERSON_NAME] Guardian's …" at bounding box center [515, 286] width 1030 height 573
